Goal: Task Accomplishment & Management: Manage account settings

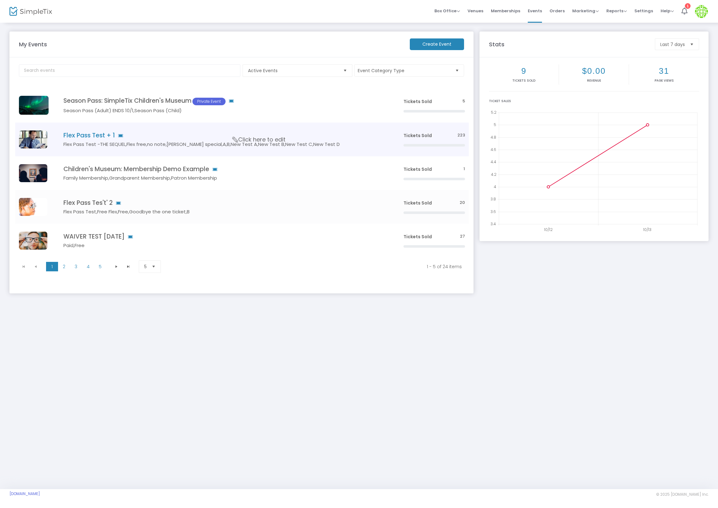
click at [97, 142] on h5 "Flex Pass Test -THE SEQUEL,Flex free,no note,[PERSON_NAME] special,A,B,New Test…" at bounding box center [223, 145] width 321 height 6
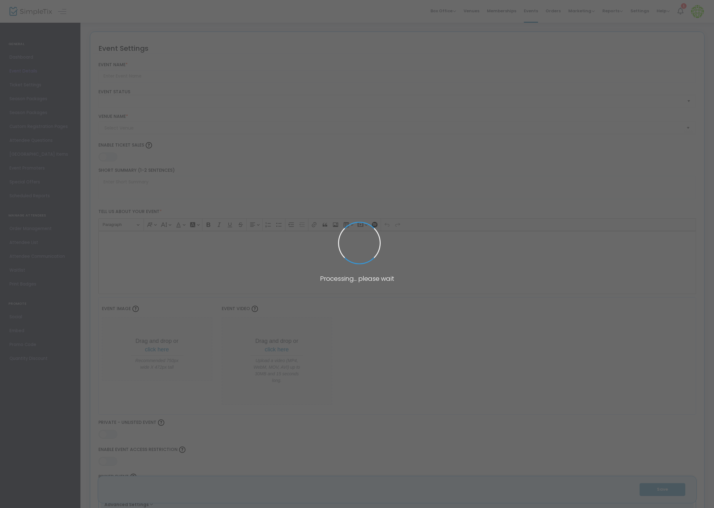
type input "Flex Pass Test + 1"
type textarea "Flex Pass Test"
type input "8.1110 %"
type input "Buy Tickets"
type code "A6VL4LLDISHTHMQXHFGFHRVZ"
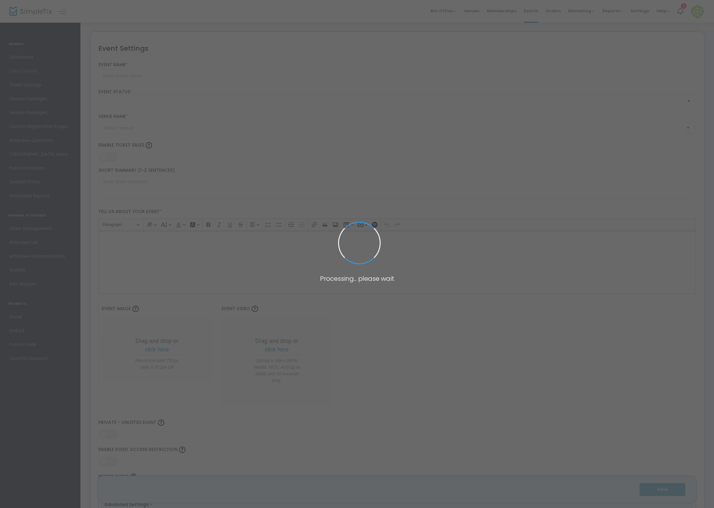
type input "WMLAMBVXMV7AGYTYLIS3ECMC"
type input "Test"
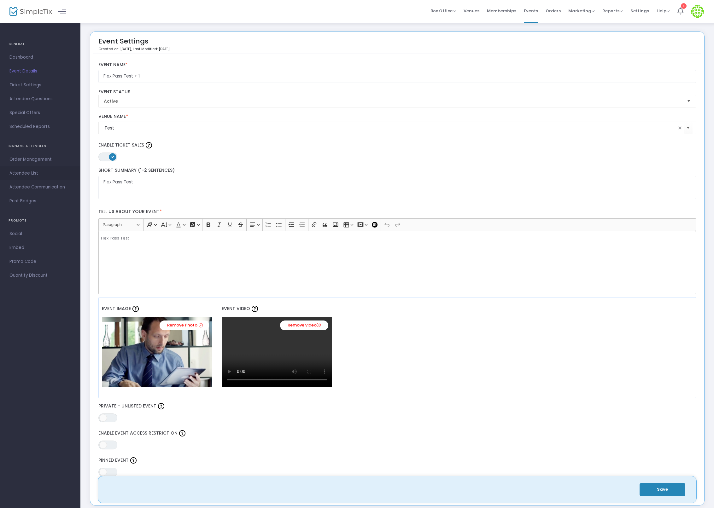
click at [50, 173] on span "Attendee List" at bounding box center [40, 173] width 62 height 8
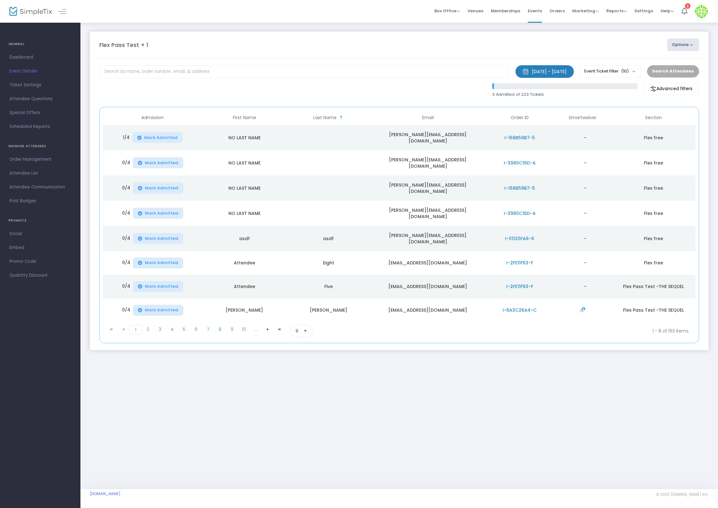
click at [519, 137] on span "I-168B59B7-5" at bounding box center [519, 138] width 31 height 6
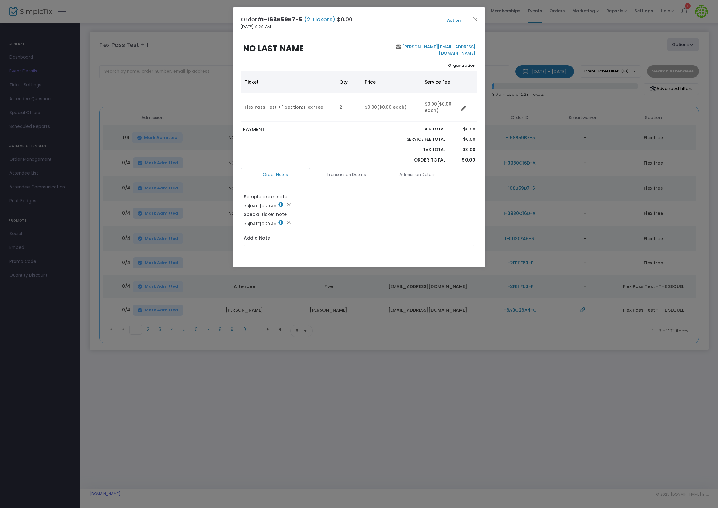
click at [453, 19] on button "Action" at bounding box center [455, 20] width 38 height 7
click at [443, 91] on link "View e-Tickets" at bounding box center [439, 92] width 69 height 11
click at [476, 18] on button "Close" at bounding box center [475, 19] width 8 height 8
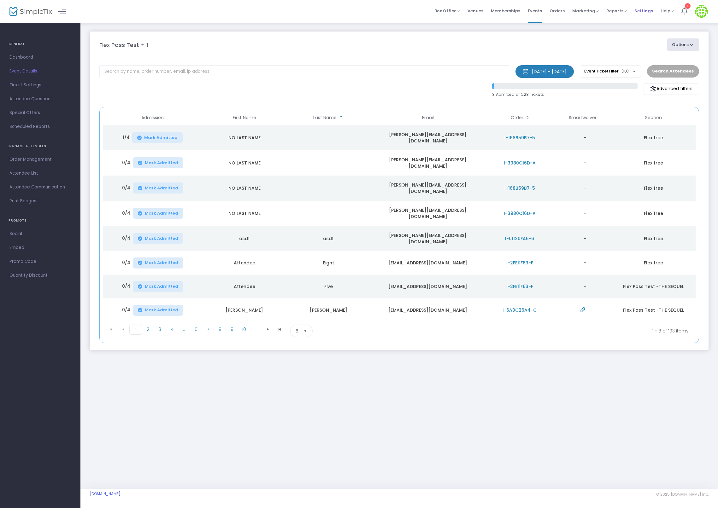
click at [635, 16] on span "Settings" at bounding box center [643, 11] width 19 height 16
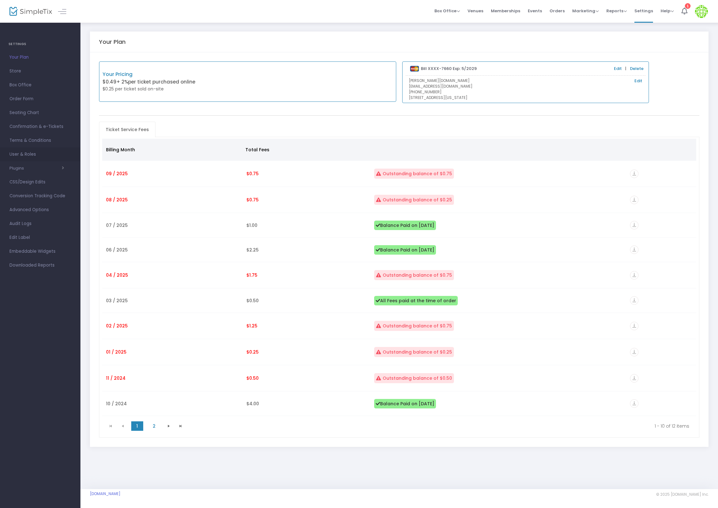
click at [28, 156] on span "User & Roles" at bounding box center [40, 154] width 62 height 8
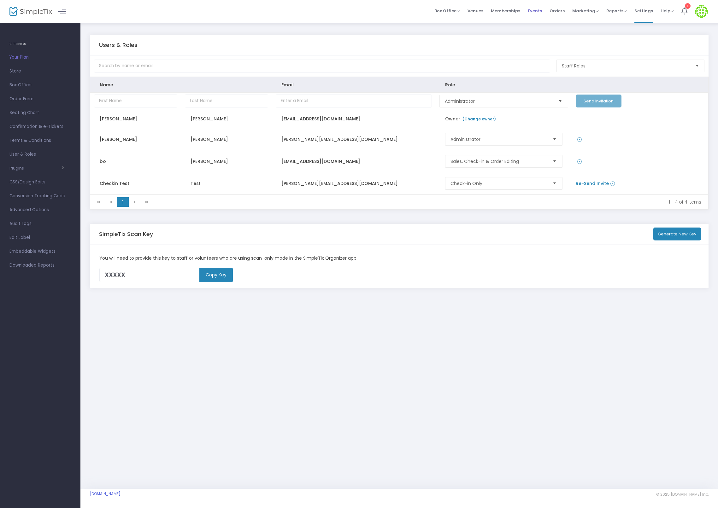
click at [540, 11] on span "Events" at bounding box center [535, 11] width 14 height 16
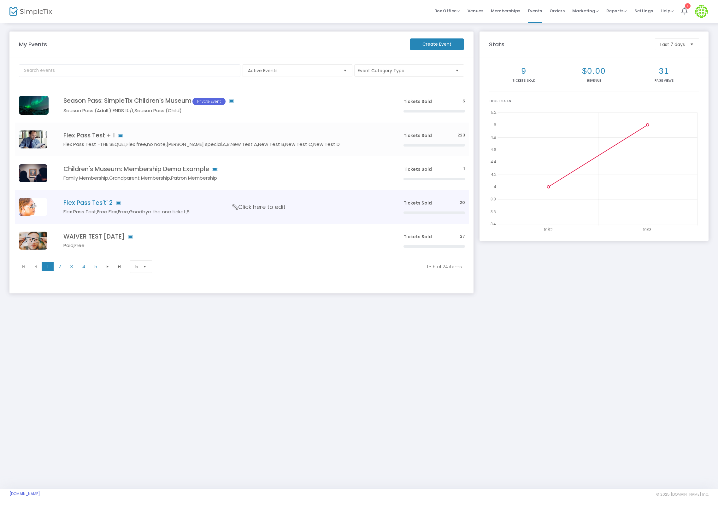
click at [98, 206] on h4 "Flex Pass Tes't' 2" at bounding box center [223, 202] width 321 height 7
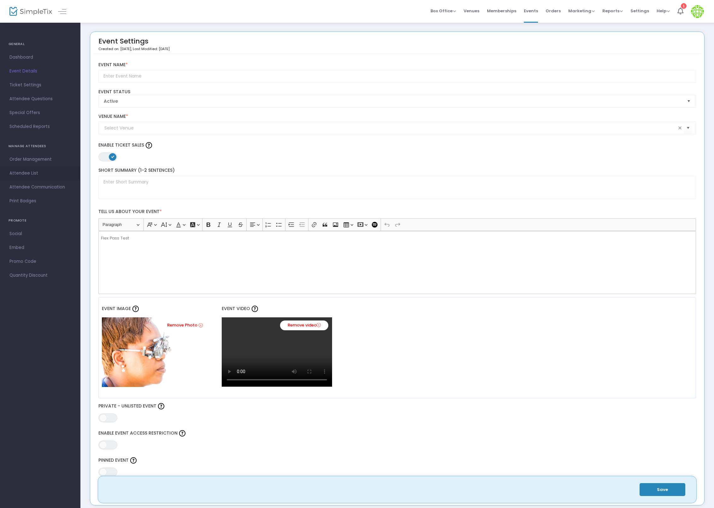
click at [41, 174] on span "Attendee List" at bounding box center [40, 173] width 62 height 8
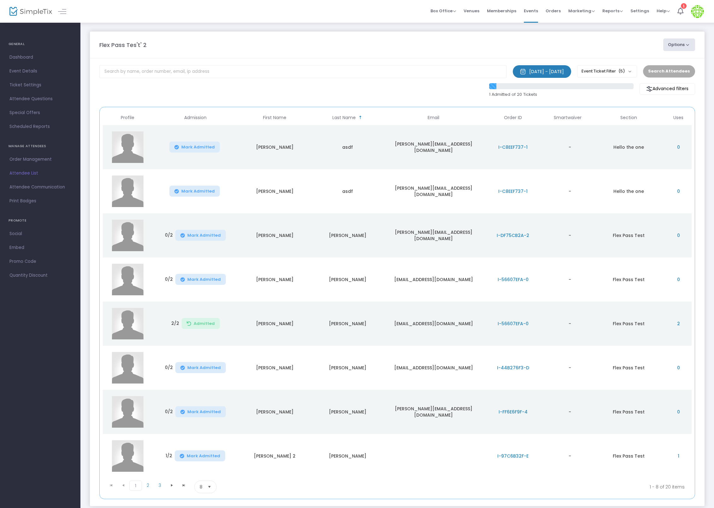
click at [514, 143] on td "I-C8EEF737-1" at bounding box center [513, 147] width 60 height 44
click at [514, 147] on span "I-C8EEF737-1" at bounding box center [512, 147] width 29 height 6
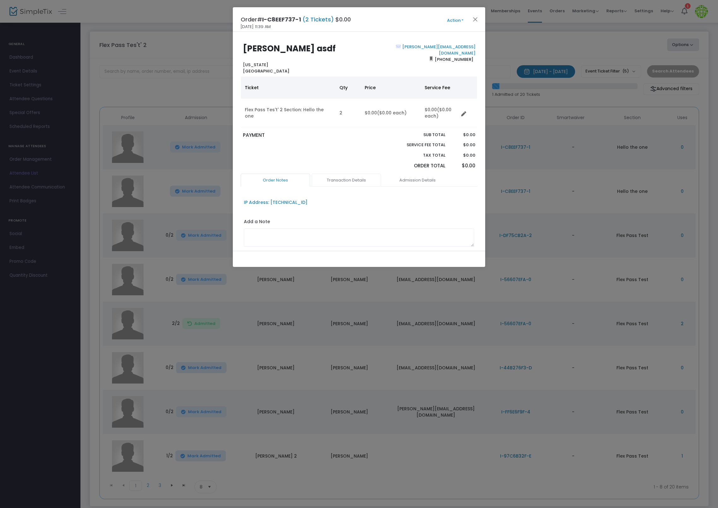
click at [347, 180] on link "Transaction Details" at bounding box center [346, 180] width 69 height 13
click at [408, 176] on link "Admission Details" at bounding box center [417, 180] width 69 height 13
click at [451, 22] on button "Action" at bounding box center [455, 20] width 38 height 7
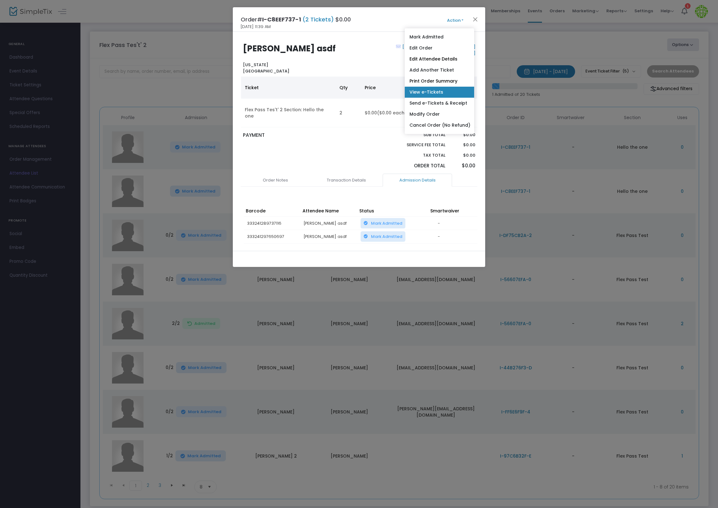
click at [461, 90] on link "View e-Tickets" at bounding box center [439, 92] width 69 height 11
